Goal: Information Seeking & Learning: Understand process/instructions

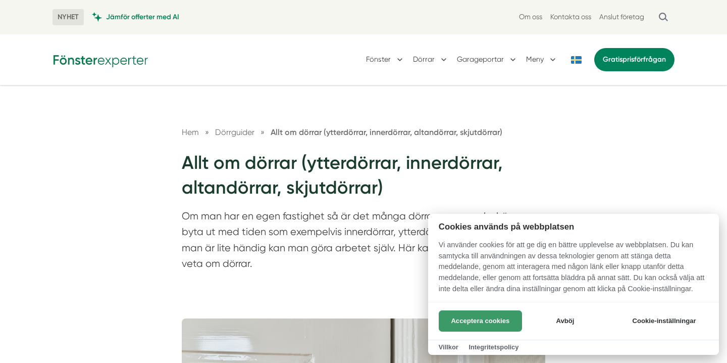
click at [458, 314] on button "Acceptera cookies" at bounding box center [480, 320] width 83 height 21
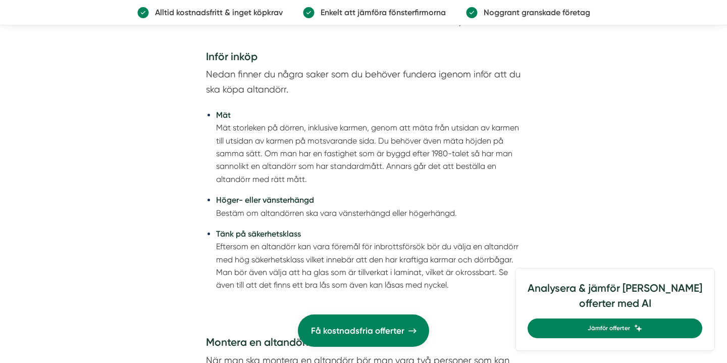
scroll to position [4283, 0]
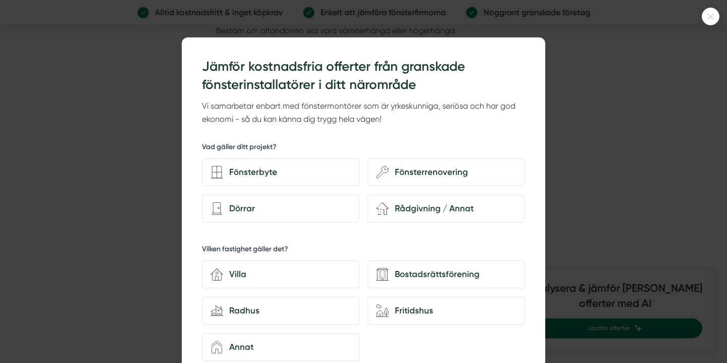
click at [712, 9] on div at bounding box center [711, 17] width 18 height 18
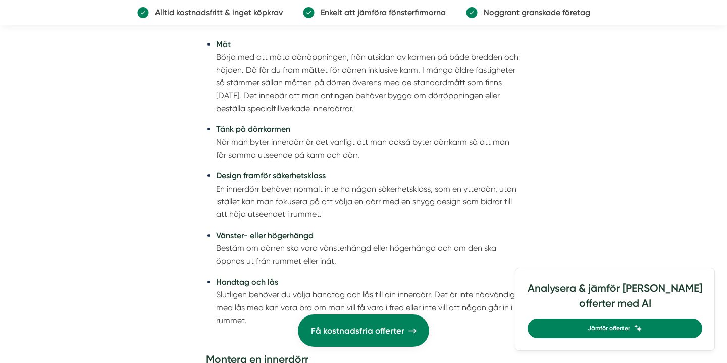
scroll to position [5309, 0]
drag, startPoint x: 246, startPoint y: 69, endPoint x: 370, endPoint y: 68, distance: 123.8
click at [369, 68] on li "Mät Börja med att mäta dörröppningen, från utsidan av karmen på både bredden oc…" at bounding box center [368, 75] width 305 height 77
click at [277, 89] on li "Mät Börja med att mäta dörröppningen, från utsidan av karmen på både bredden oc…" at bounding box center [368, 75] width 305 height 77
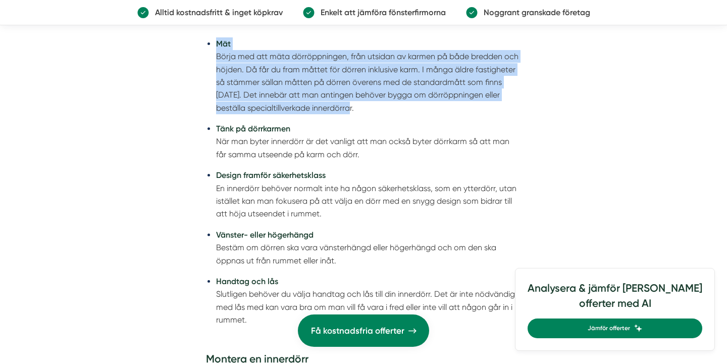
drag, startPoint x: 217, startPoint y: 43, endPoint x: 368, endPoint y: 106, distance: 163.7
click at [368, 106] on li "Mät Börja med att mäta dörröppningen, från utsidan av karmen på både bredden oc…" at bounding box center [368, 75] width 305 height 77
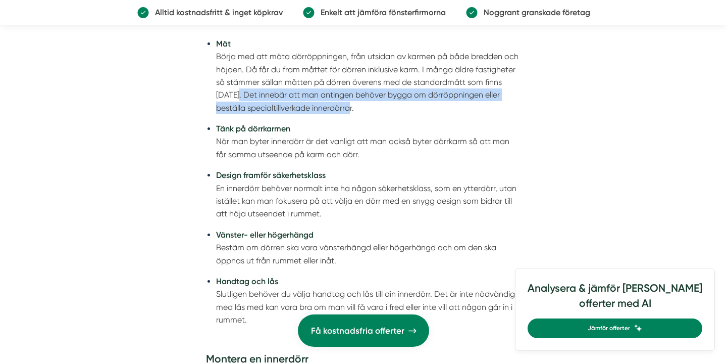
drag, startPoint x: 238, startPoint y: 93, endPoint x: 368, endPoint y: 109, distance: 131.3
click at [369, 109] on li "Mät Börja med att mäta dörröppningen, från utsidan av karmen på både bredden oc…" at bounding box center [368, 75] width 305 height 77
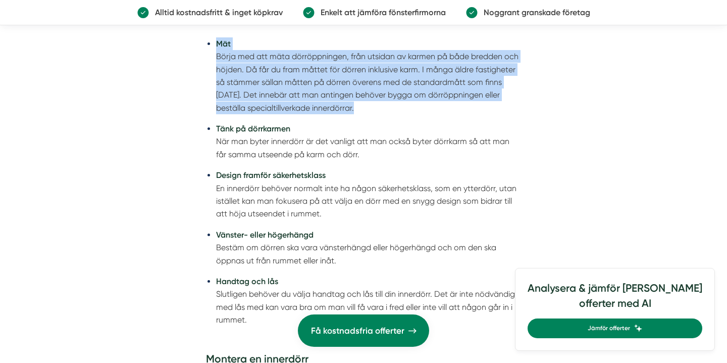
drag, startPoint x: 217, startPoint y: 45, endPoint x: 388, endPoint y: 116, distance: 184.6
click at [388, 114] on li "Mät Börja med att mäta dörröppningen, från utsidan av karmen på både bredden oc…" at bounding box center [368, 75] width 305 height 77
drag, startPoint x: 360, startPoint y: 107, endPoint x: 218, endPoint y: 43, distance: 155.6
click at [218, 43] on li "Mät Börja med att mäta dörröppningen, från utsidan av karmen på både bredden oc…" at bounding box center [368, 75] width 305 height 77
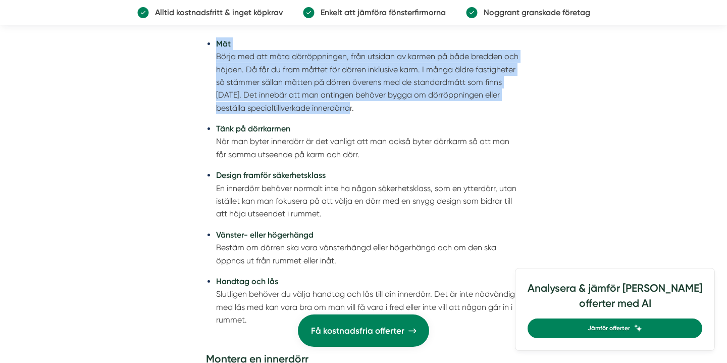
click at [218, 43] on strong "Mät" at bounding box center [223, 44] width 15 height 10
drag, startPoint x: 217, startPoint y: 45, endPoint x: 358, endPoint y: 127, distance: 162.3
click at [358, 127] on ul "Mät Börja med att mäta dörröppningen, från utsidan av karmen på både bredden oc…" at bounding box center [363, 191] width 315 height 320
click at [358, 127] on li "Tänk på dörrkarmen När man byter innerdörr är det vanligt att man också byter d…" at bounding box center [368, 141] width 305 height 38
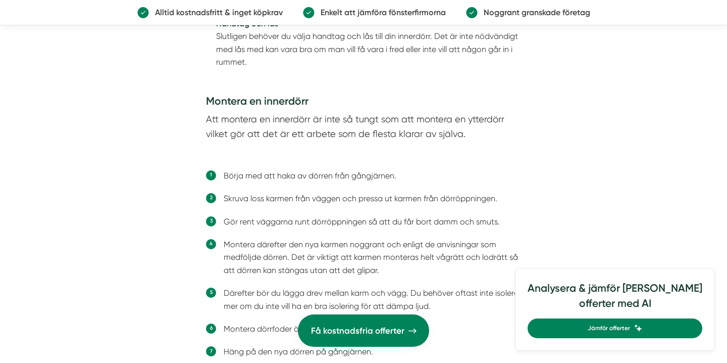
scroll to position [5568, 0]
